Goal: Transaction & Acquisition: Download file/media

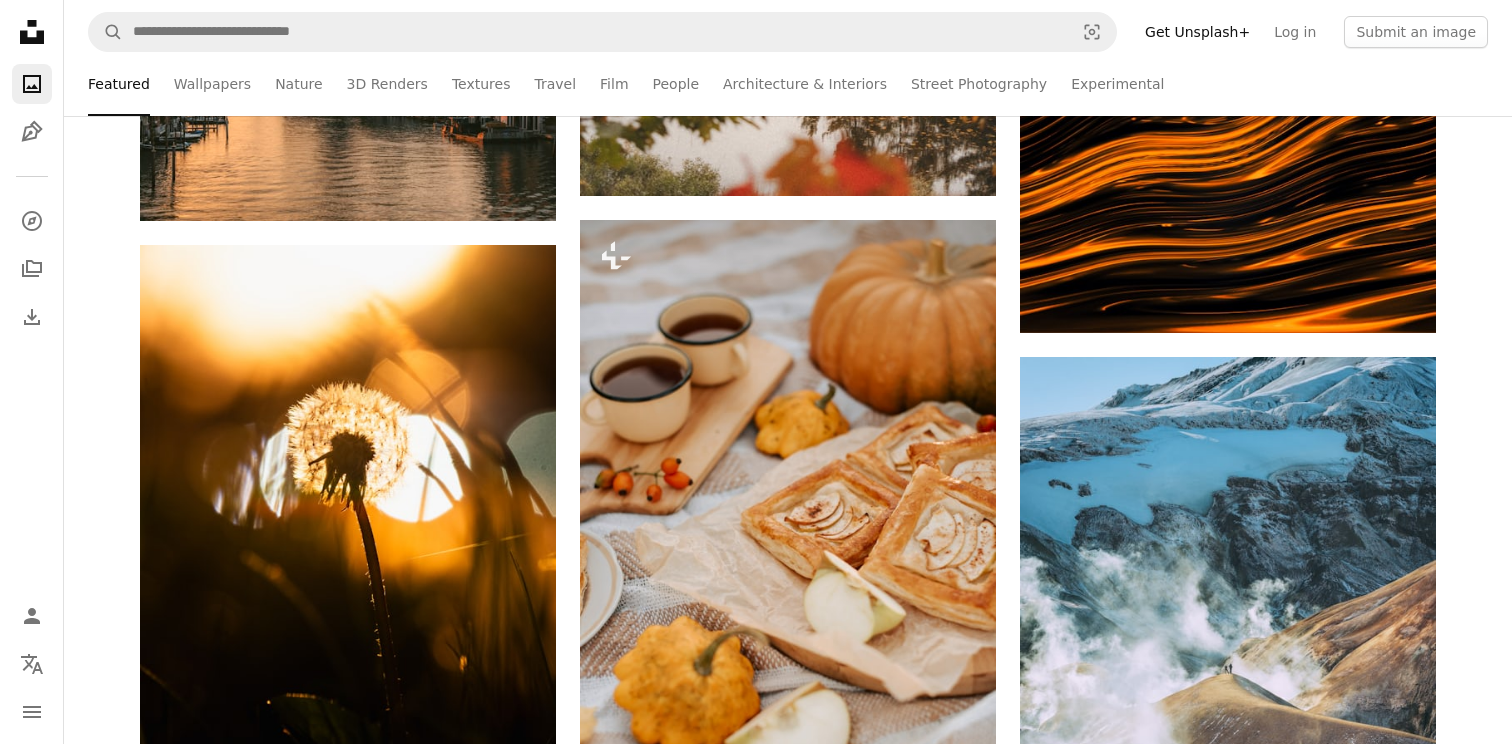
scroll to position [33400, 0]
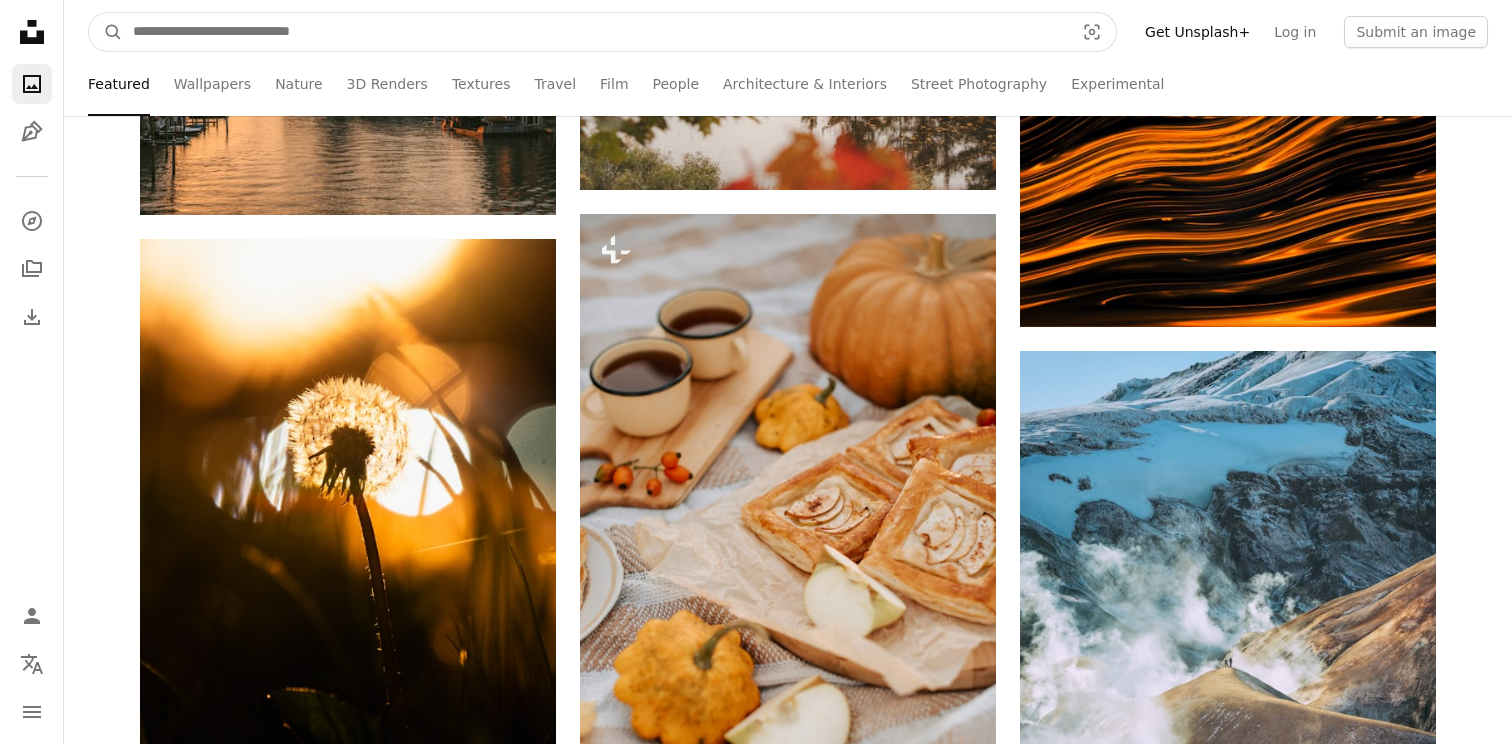
click at [759, 28] on input "Find visuals sitewide" at bounding box center [595, 32] width 945 height 38
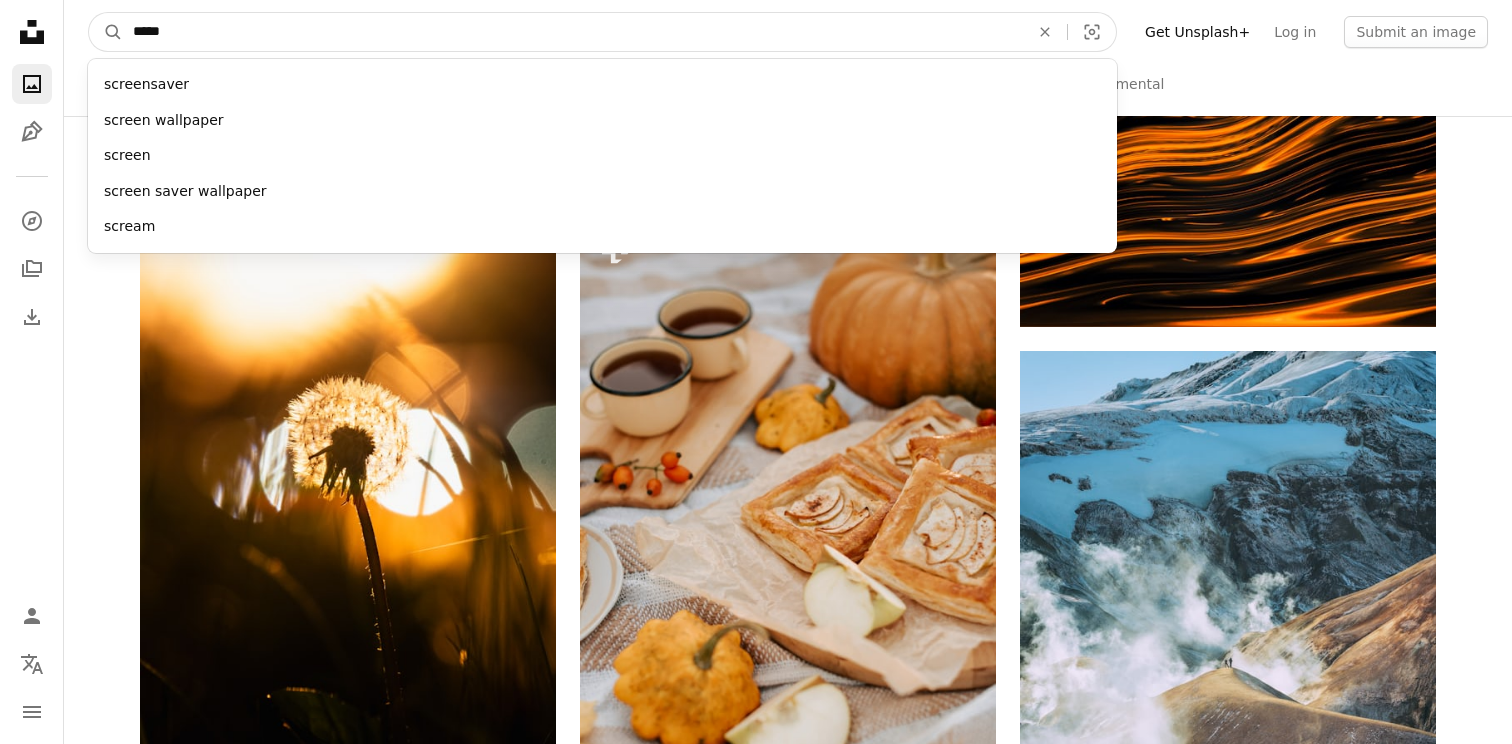
type input "******"
click button "A magnifying glass" at bounding box center [106, 32] width 34 height 38
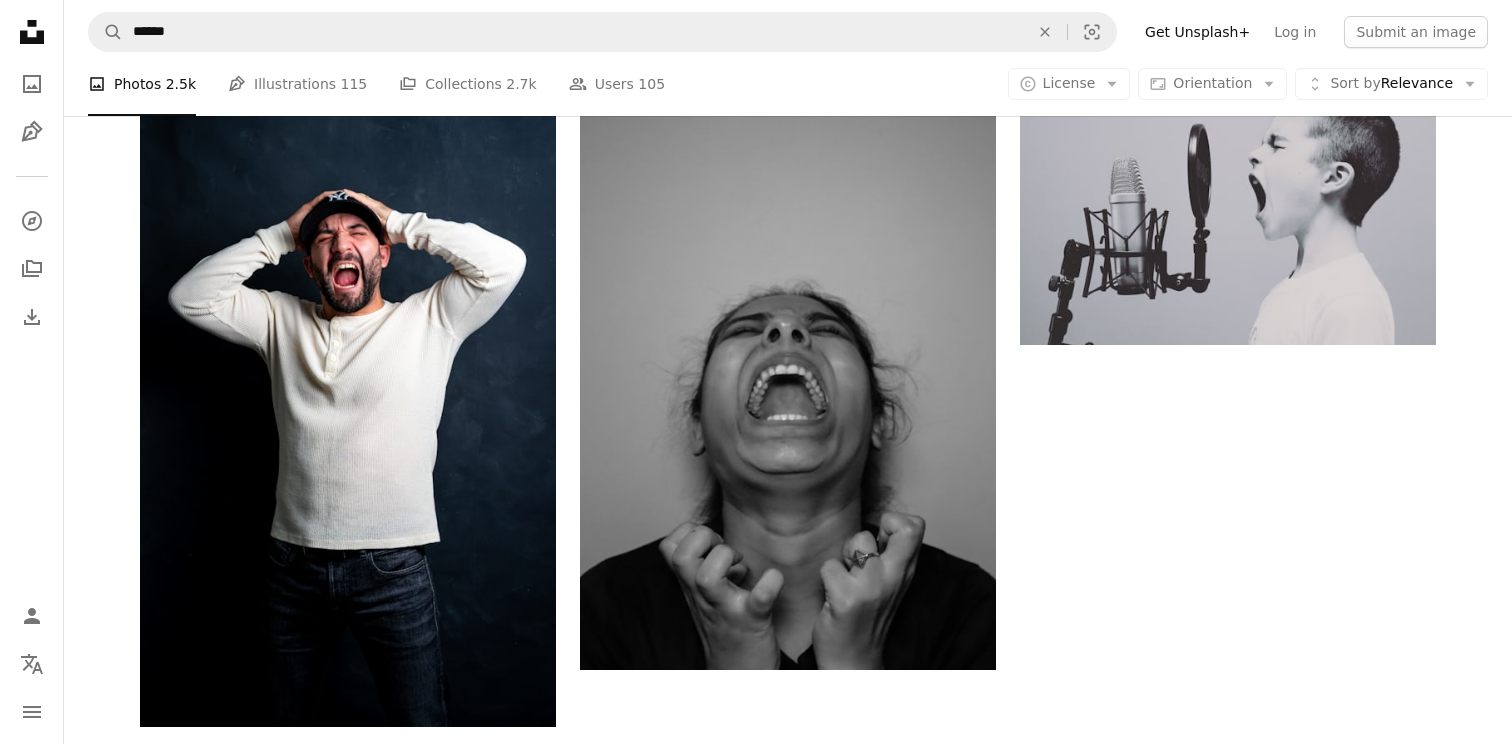
scroll to position [3932, 0]
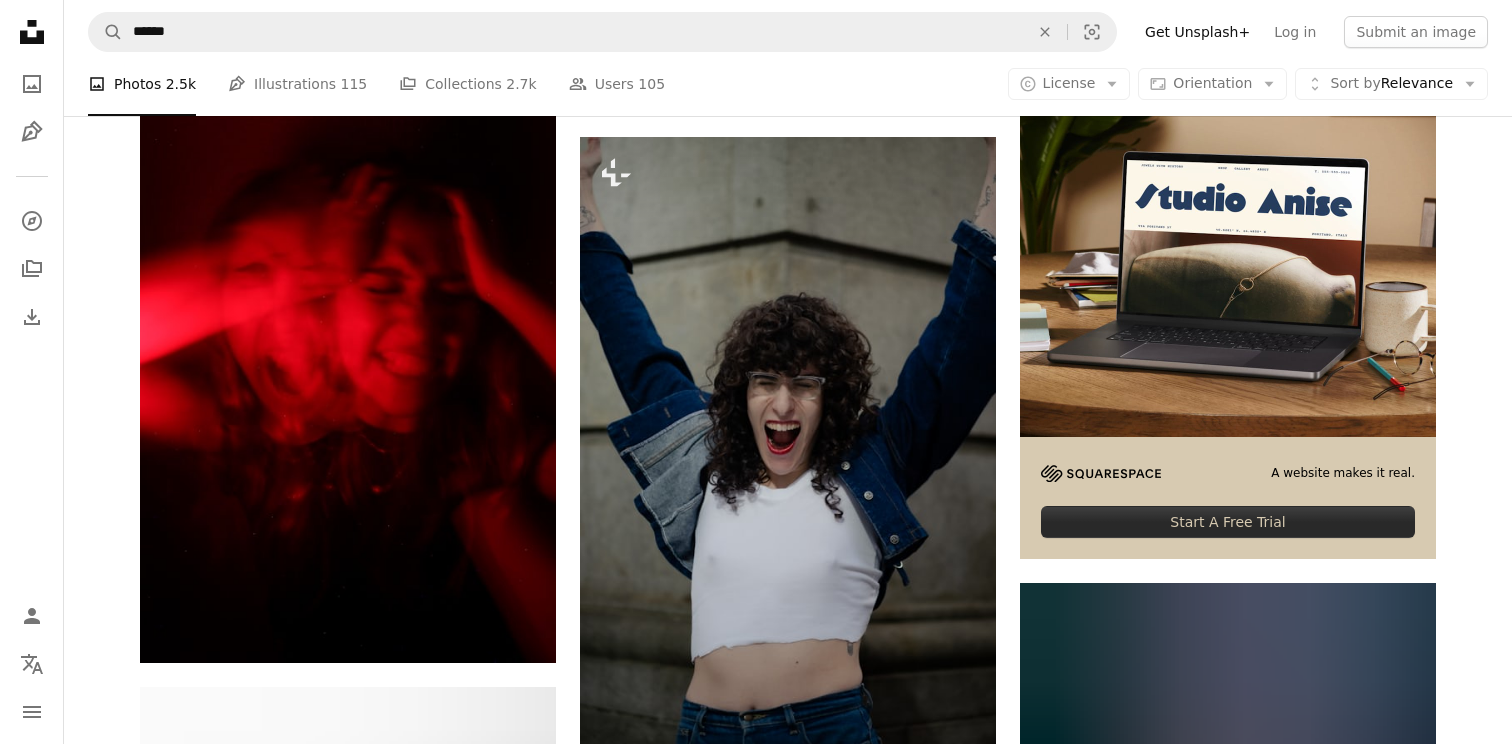
scroll to position [7778, 0]
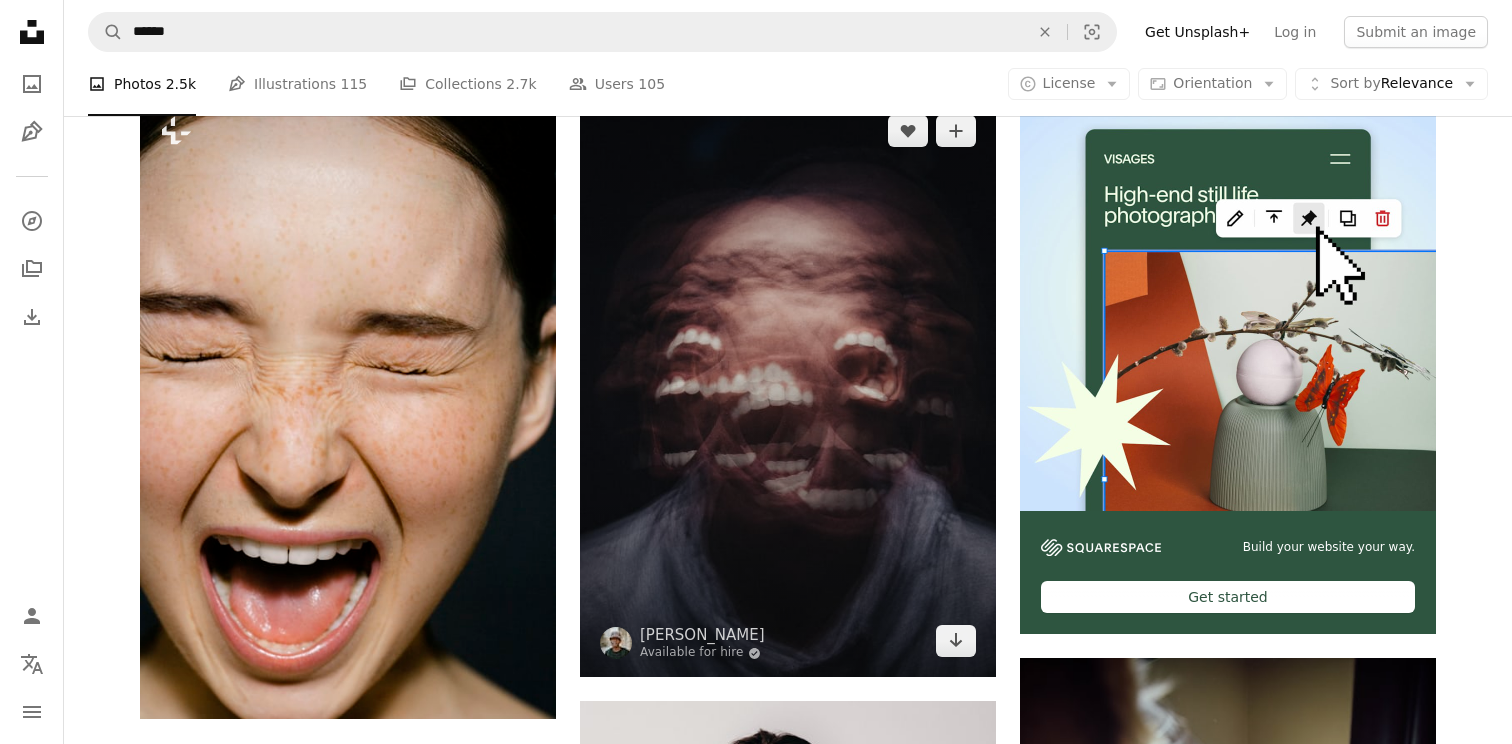
scroll to position [190, 0]
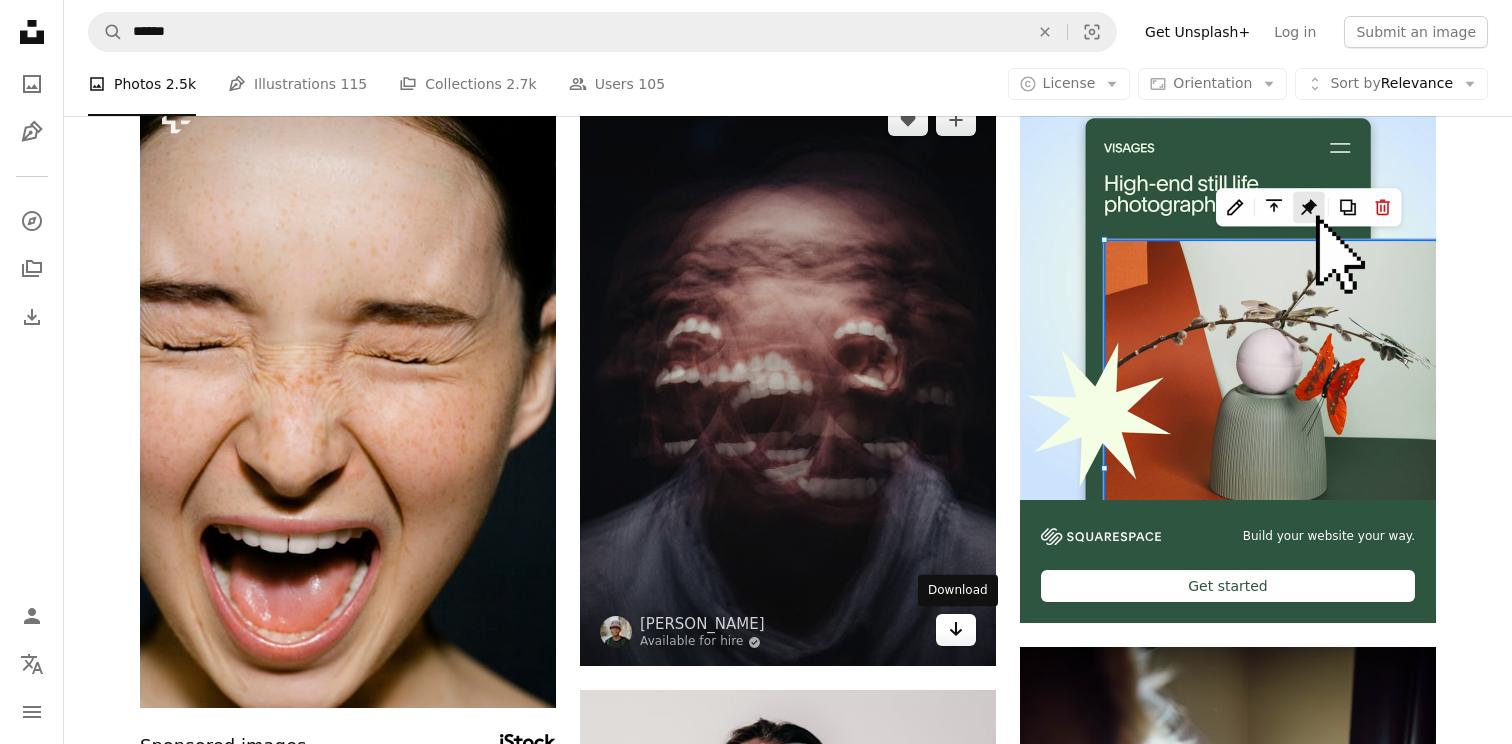
click at [965, 632] on link "Arrow pointing down" at bounding box center [956, 630] width 40 height 32
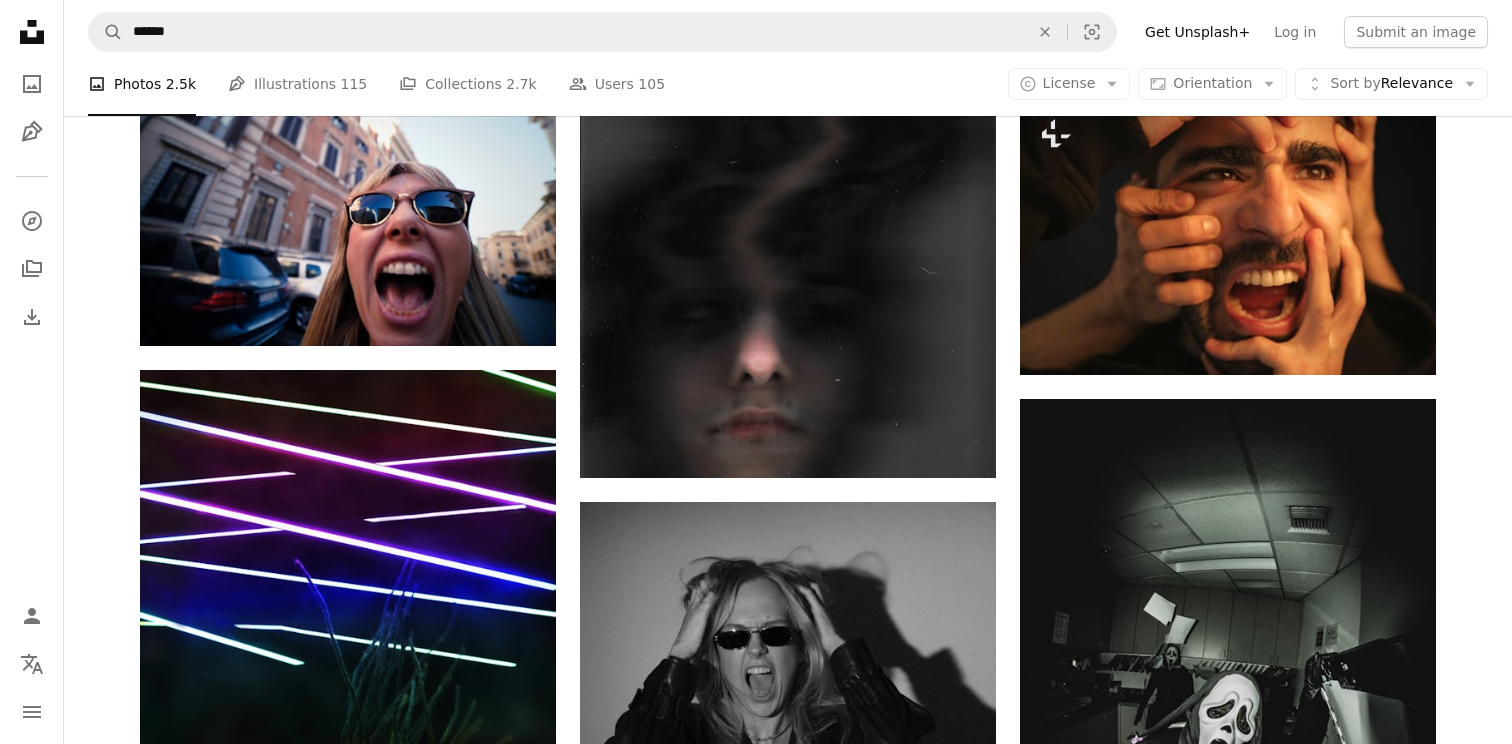
scroll to position [14854, 0]
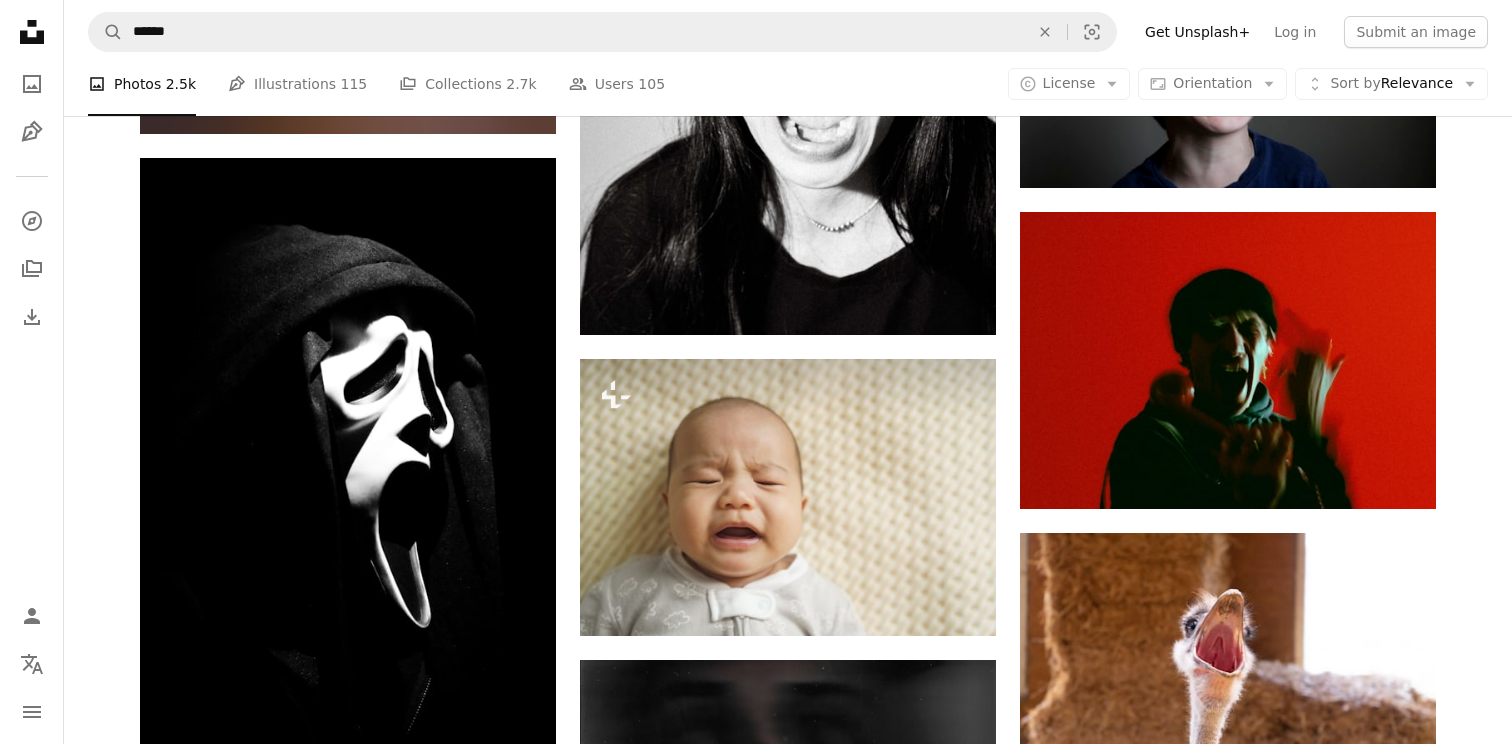
scroll to position [13878, 0]
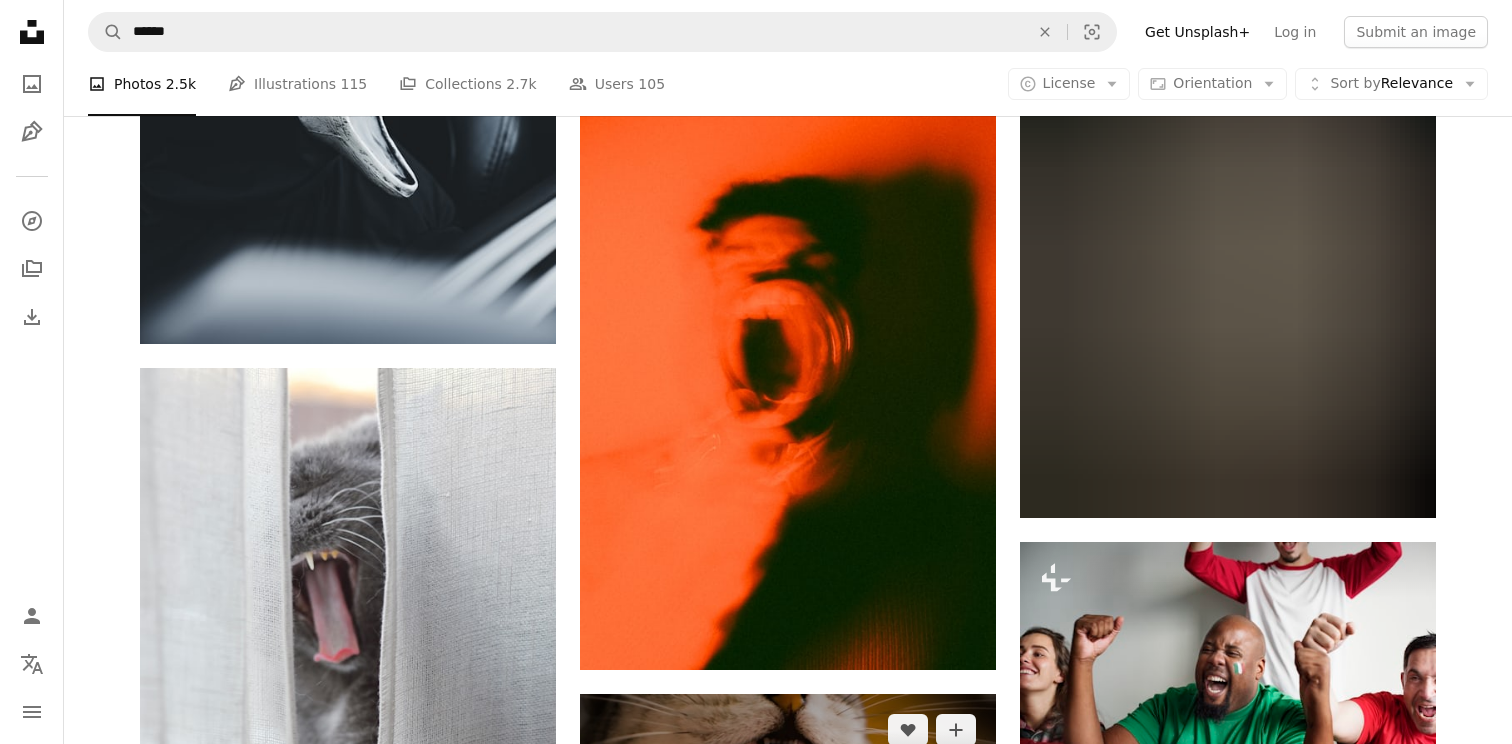
scroll to position [37412, 0]
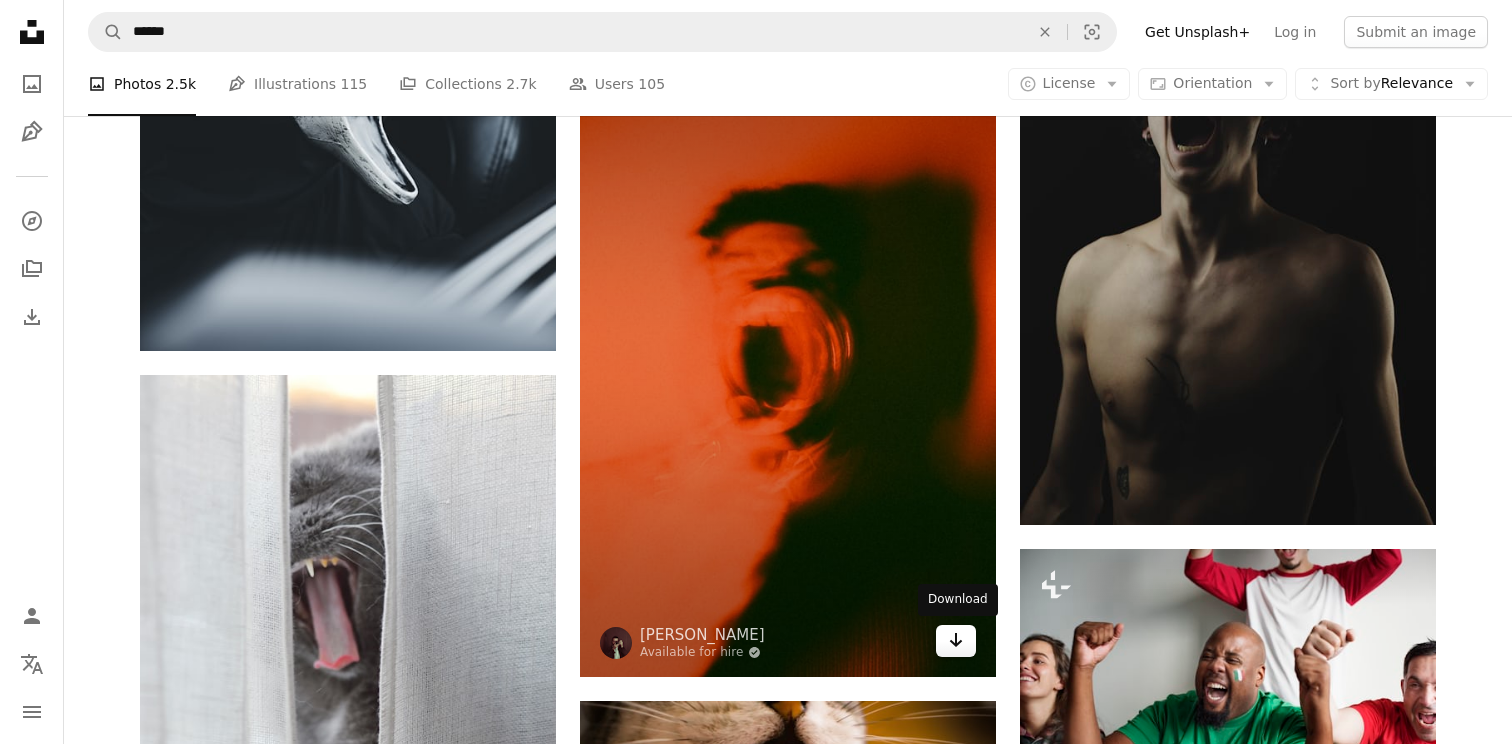
click at [954, 637] on icon "Arrow pointing down" at bounding box center [956, 640] width 16 height 24
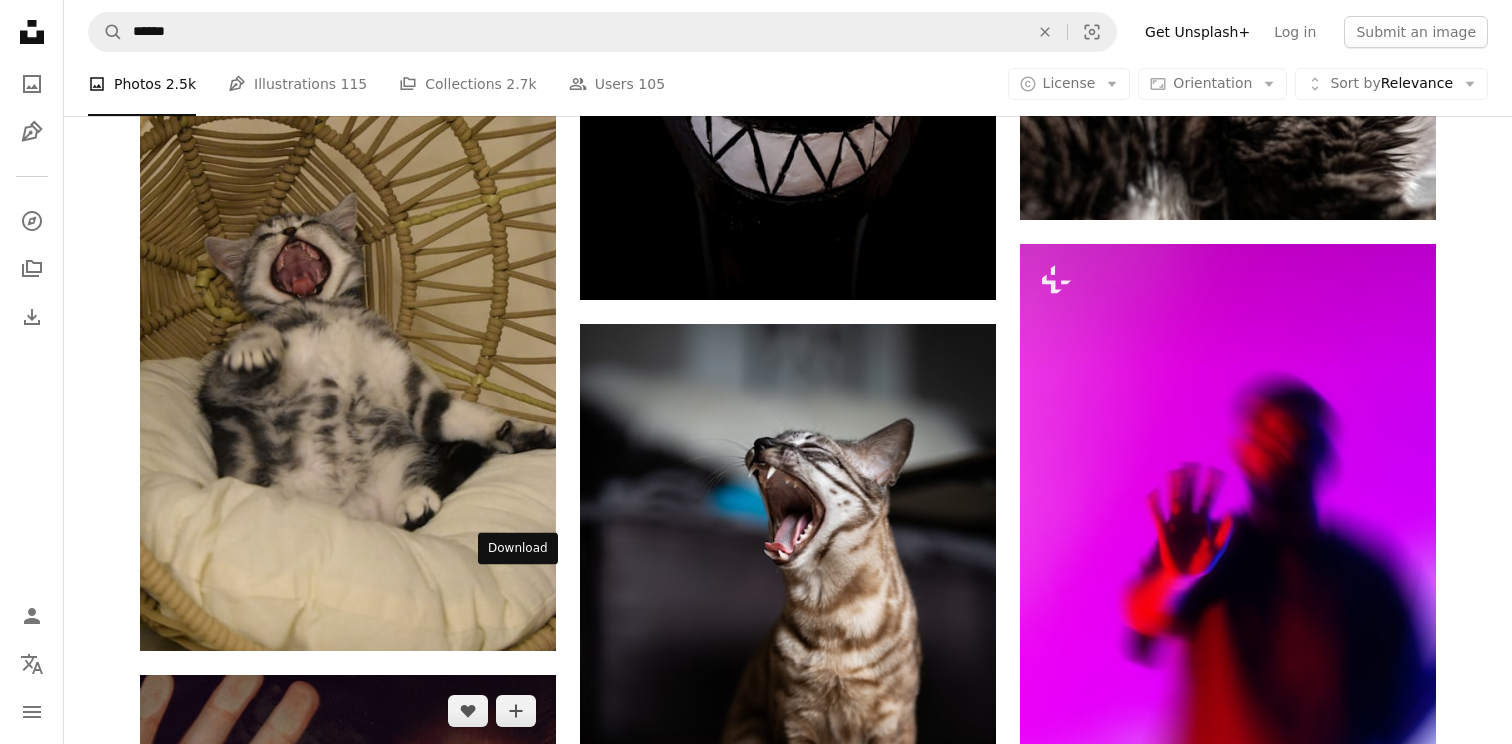
scroll to position [51680, 0]
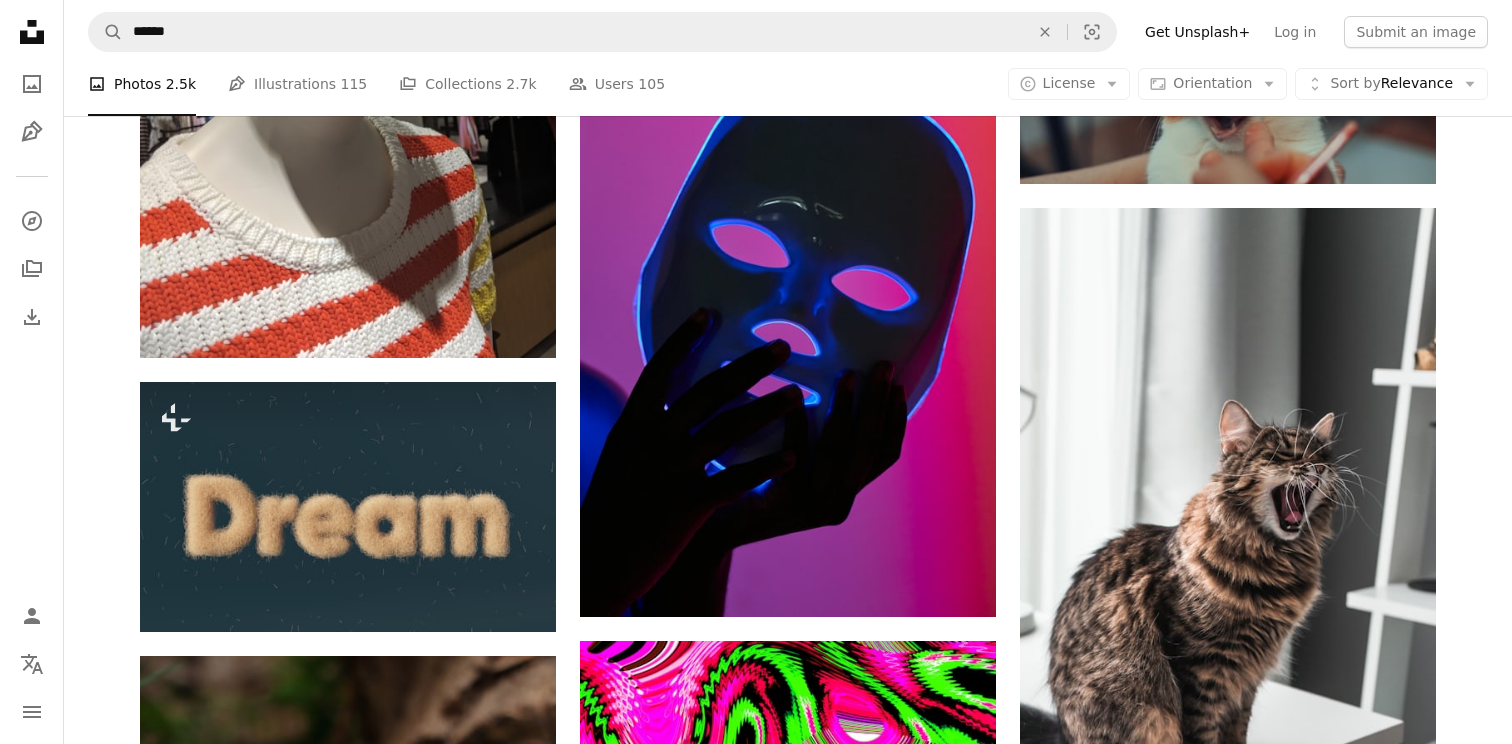
scroll to position [57892, 0]
